Goal: Register for event/course

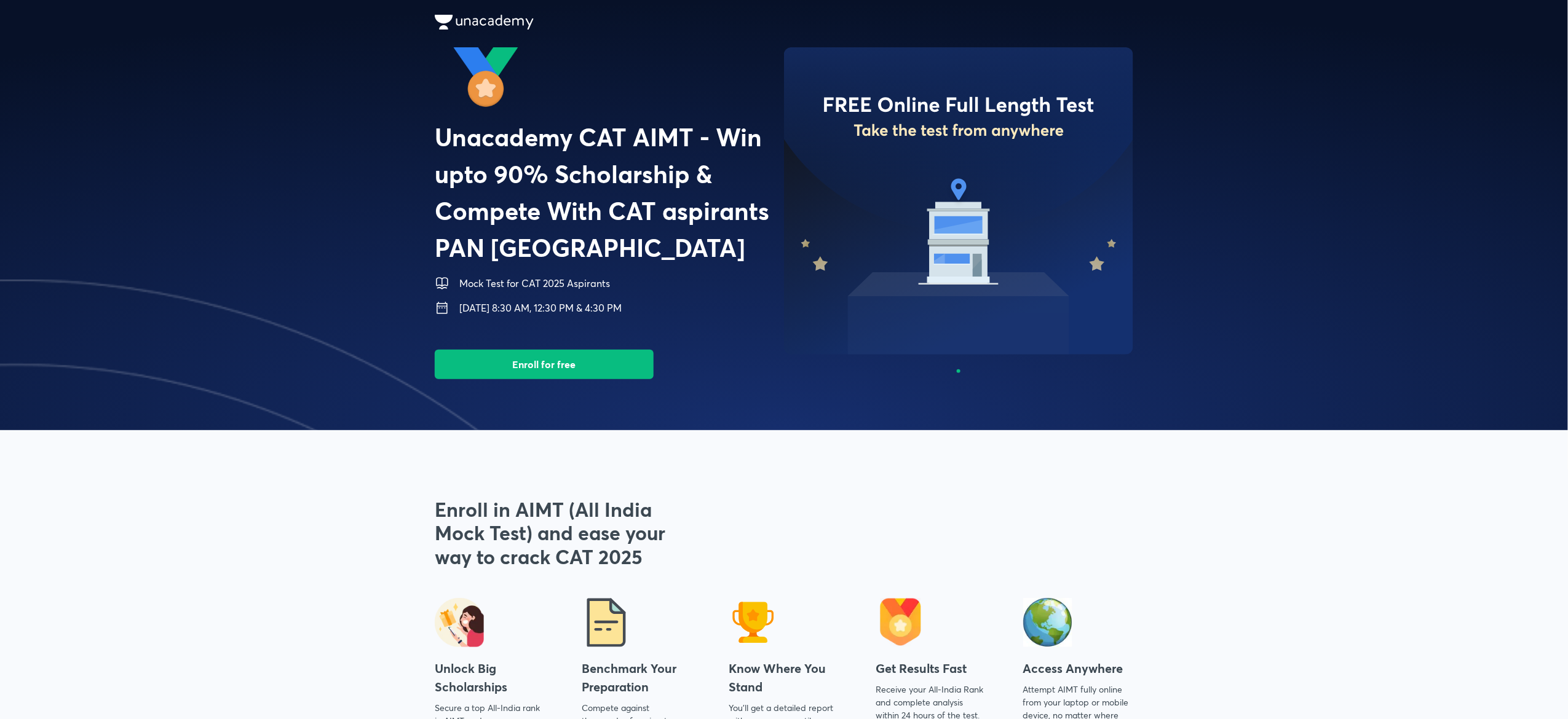
click at [313, 152] on span at bounding box center [784, 215] width 1568 height 430
